Goal: Use online tool/utility: Utilize a website feature to perform a specific function

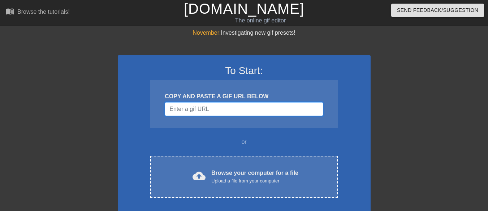
click at [238, 110] on input "Username" at bounding box center [244, 109] width 158 height 14
click at [189, 107] on input "Username" at bounding box center [244, 109] width 158 height 14
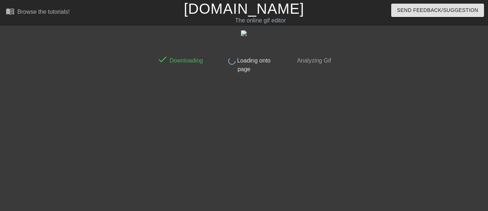
click at [259, 69] on div "done Loading onto page" at bounding box center [244, 63] width 64 height 22
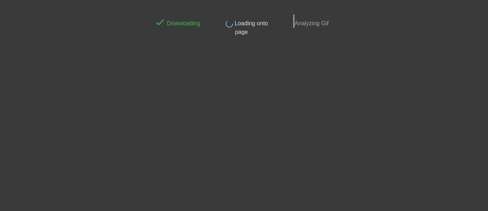
scroll to position [0, 3]
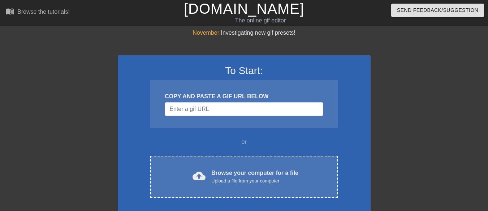
click at [205, 116] on div "COPY AND PASTE A GIF URL BELOW" at bounding box center [243, 104] width 187 height 48
click at [210, 107] on input "Username" at bounding box center [244, 109] width 158 height 14
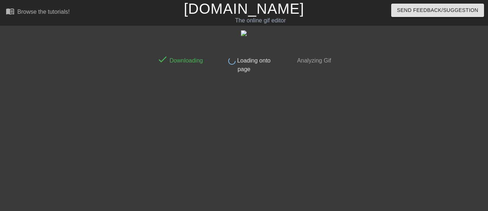
click at [251, 53] on div "done Loading onto page" at bounding box center [244, 63] width 64 height 22
click at [258, 83] on div "done Downloading done Loading onto page done Analyzing Gif" at bounding box center [244, 137] width 181 height 217
click at [59, 14] on div "Browse the tutorials!" at bounding box center [43, 12] width 52 height 6
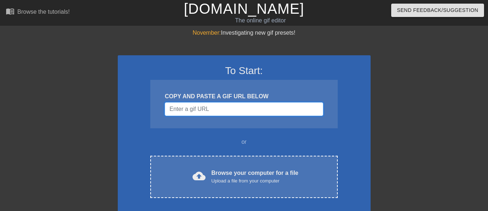
click at [254, 112] on input "Username" at bounding box center [244, 109] width 158 height 14
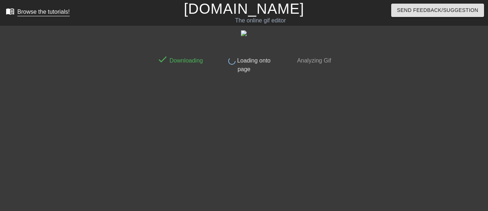
click at [49, 13] on div "Browse the tutorials!" at bounding box center [43, 12] width 52 height 6
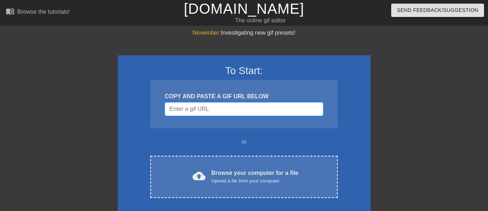
click at [235, 113] on input "Username" at bounding box center [244, 109] width 158 height 14
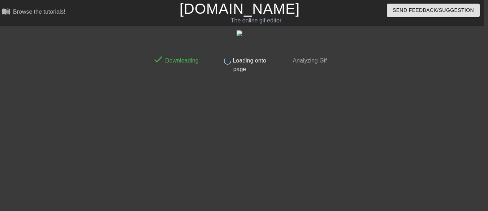
scroll to position [0, 5]
click at [238, 34] on img at bounding box center [239, 33] width 6 height 6
click at [231, 63] on icon at bounding box center [226, 60] width 9 height 9
click at [232, 63] on icon at bounding box center [227, 61] width 10 height 10
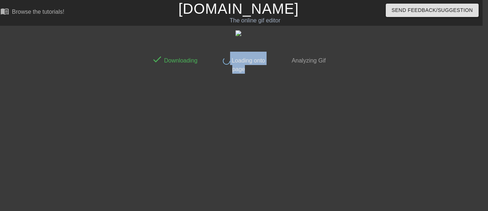
click at [231, 63] on icon at bounding box center [226, 61] width 9 height 9
click at [301, 65] on div "done Analyzing Gif" at bounding box center [303, 63] width 64 height 22
click at [201, 163] on div "done Downloading done Loading onto page done Analyzing Gif" at bounding box center [238, 137] width 181 height 217
click at [274, 63] on div "done Analyzing Gif" at bounding box center [303, 63] width 64 height 22
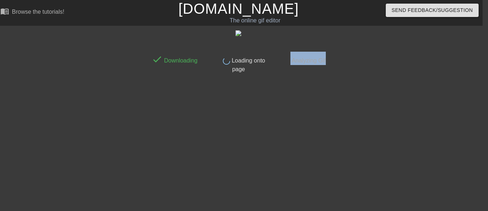
click at [274, 63] on div "done Analyzing Gif" at bounding box center [303, 63] width 64 height 22
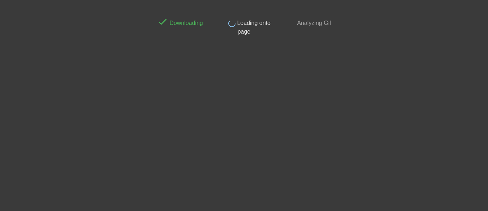
scroll to position [0, 0]
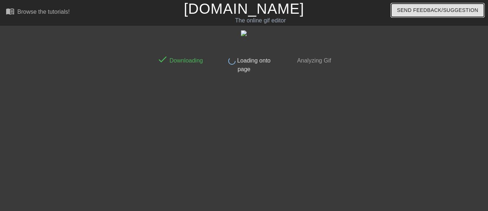
click at [394, 14] on button "Send Feedback/Suggestion" at bounding box center [438, 10] width 93 height 13
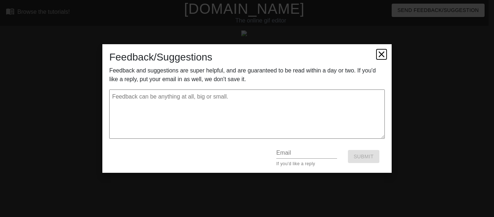
click at [382, 55] on icon at bounding box center [381, 54] width 6 height 6
type textarea "x"
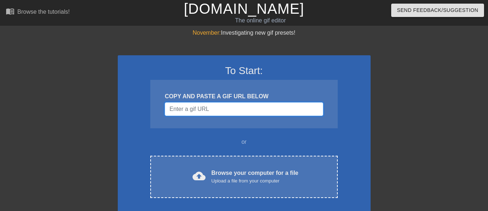
click at [240, 112] on input "Username" at bounding box center [244, 109] width 158 height 14
